Goal: Navigation & Orientation: Find specific page/section

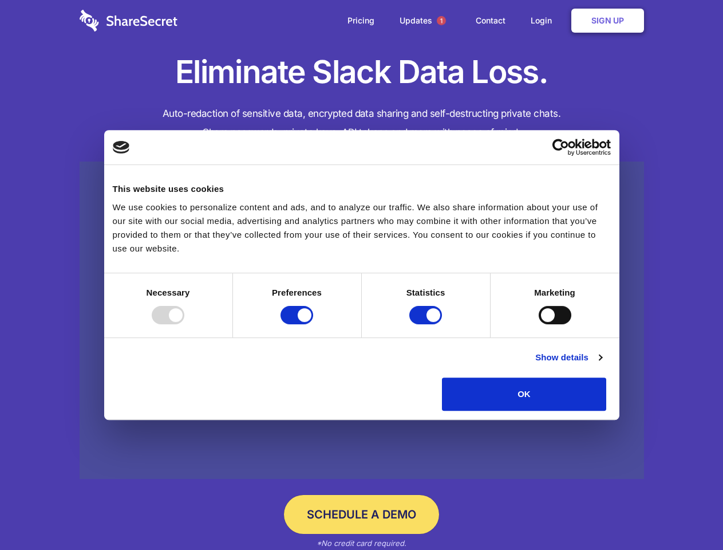
click at [184, 324] on div at bounding box center [168, 315] width 33 height 18
click at [313, 324] on input "Preferences" at bounding box center [297, 315] width 33 height 18
checkbox input "false"
click at [427, 324] on input "Statistics" at bounding box center [425, 315] width 33 height 18
checkbox input "false"
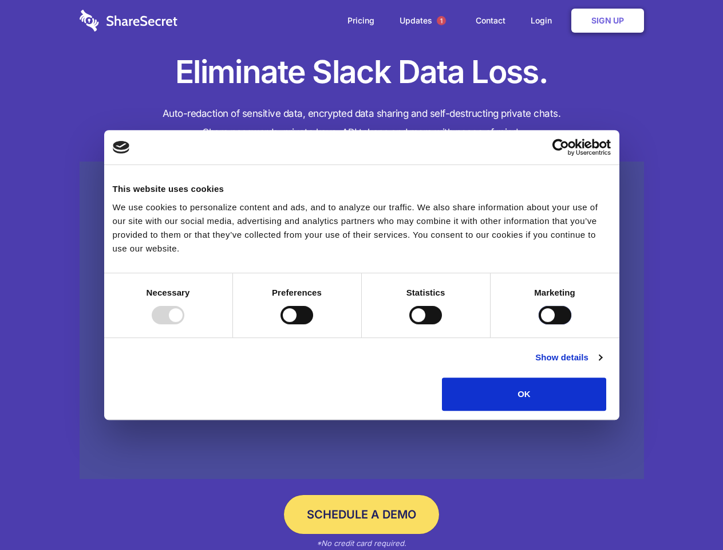
click at [539, 324] on input "Marketing" at bounding box center [555, 315] width 33 height 18
checkbox input "true"
click at [602, 364] on link "Show details" at bounding box center [568, 357] width 66 height 14
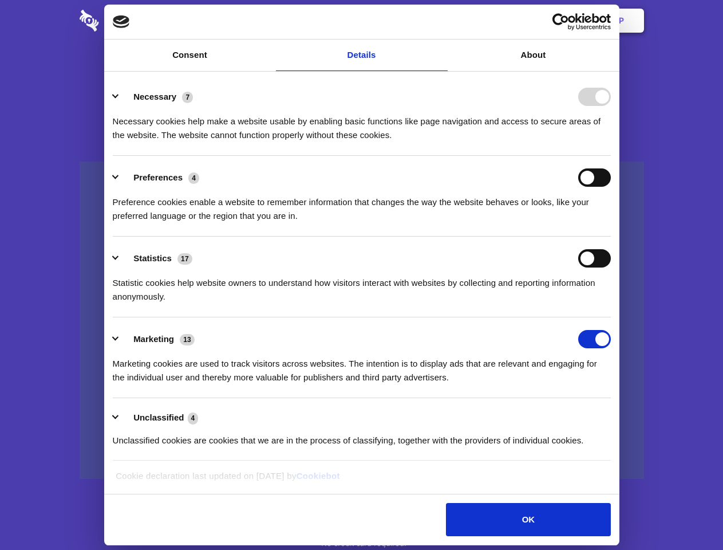
click at [611, 156] on li "Necessary 7 Necessary cookies help make a website usable by enabling basic func…" at bounding box center [362, 115] width 498 height 81
click at [441, 21] on span "1" at bounding box center [441, 20] width 9 height 9
